Goal: Register for event/course

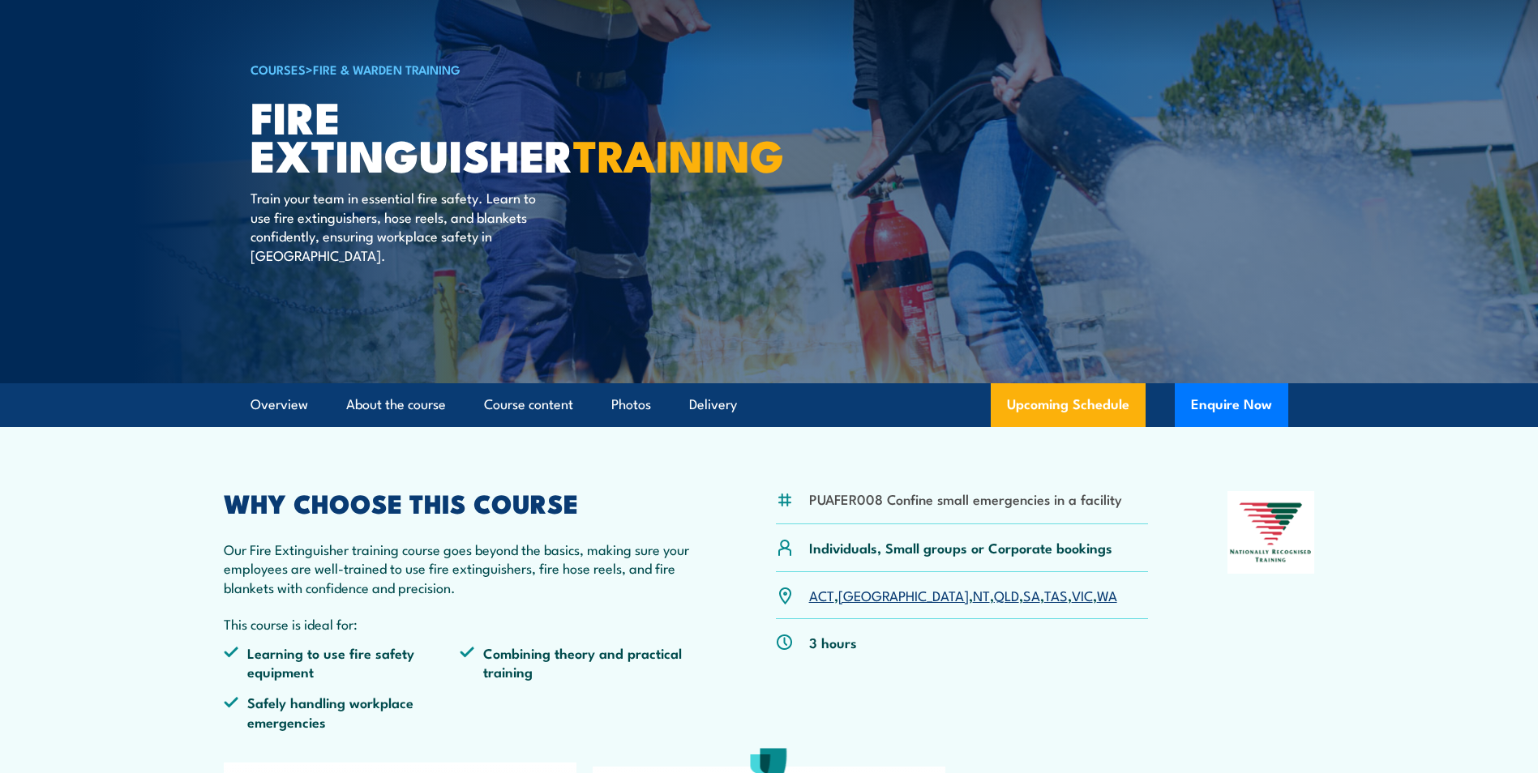
scroll to position [162, 0]
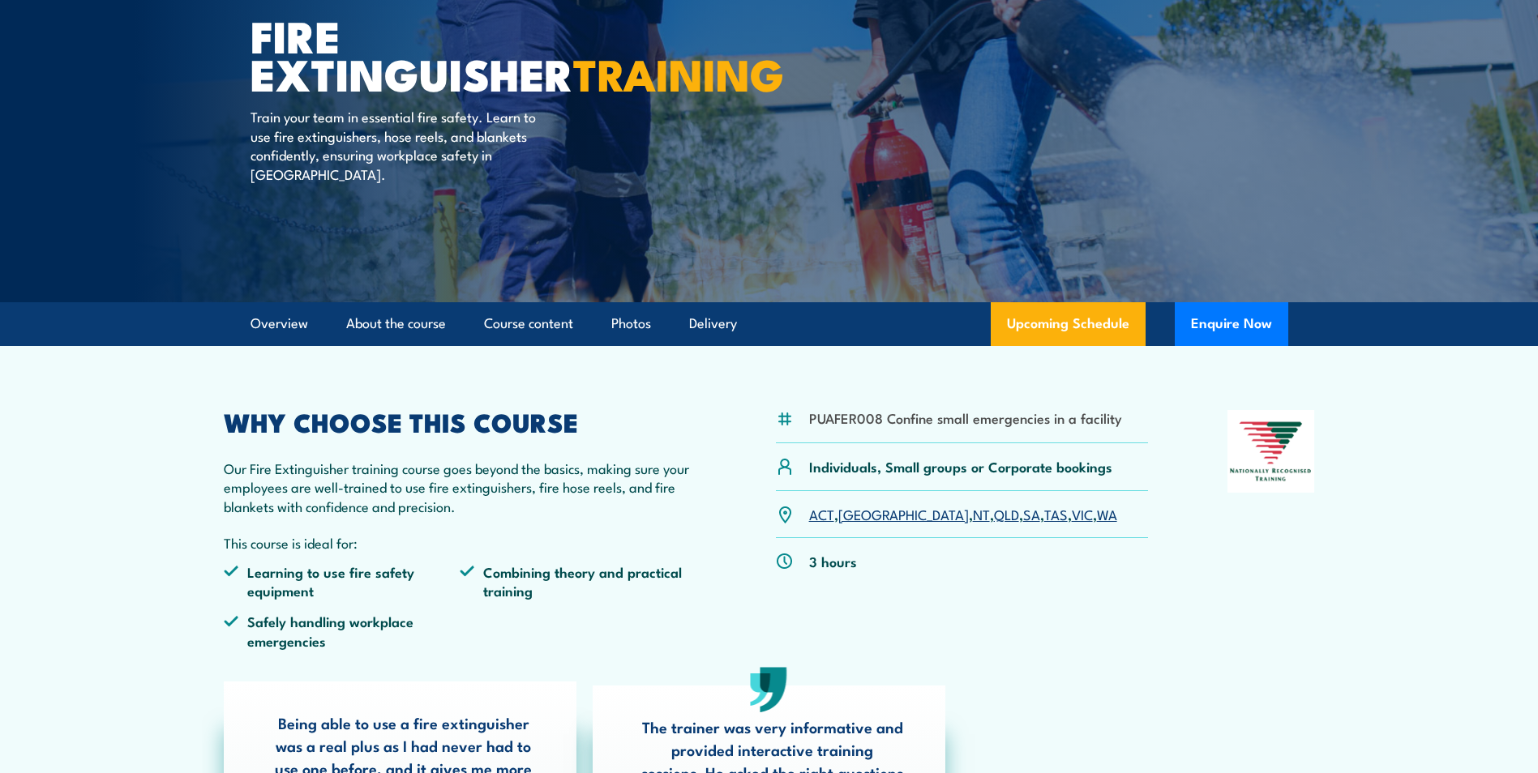
click at [1071, 517] on link "VIC" at bounding box center [1081, 513] width 21 height 19
